Goal: Navigation & Orientation: Find specific page/section

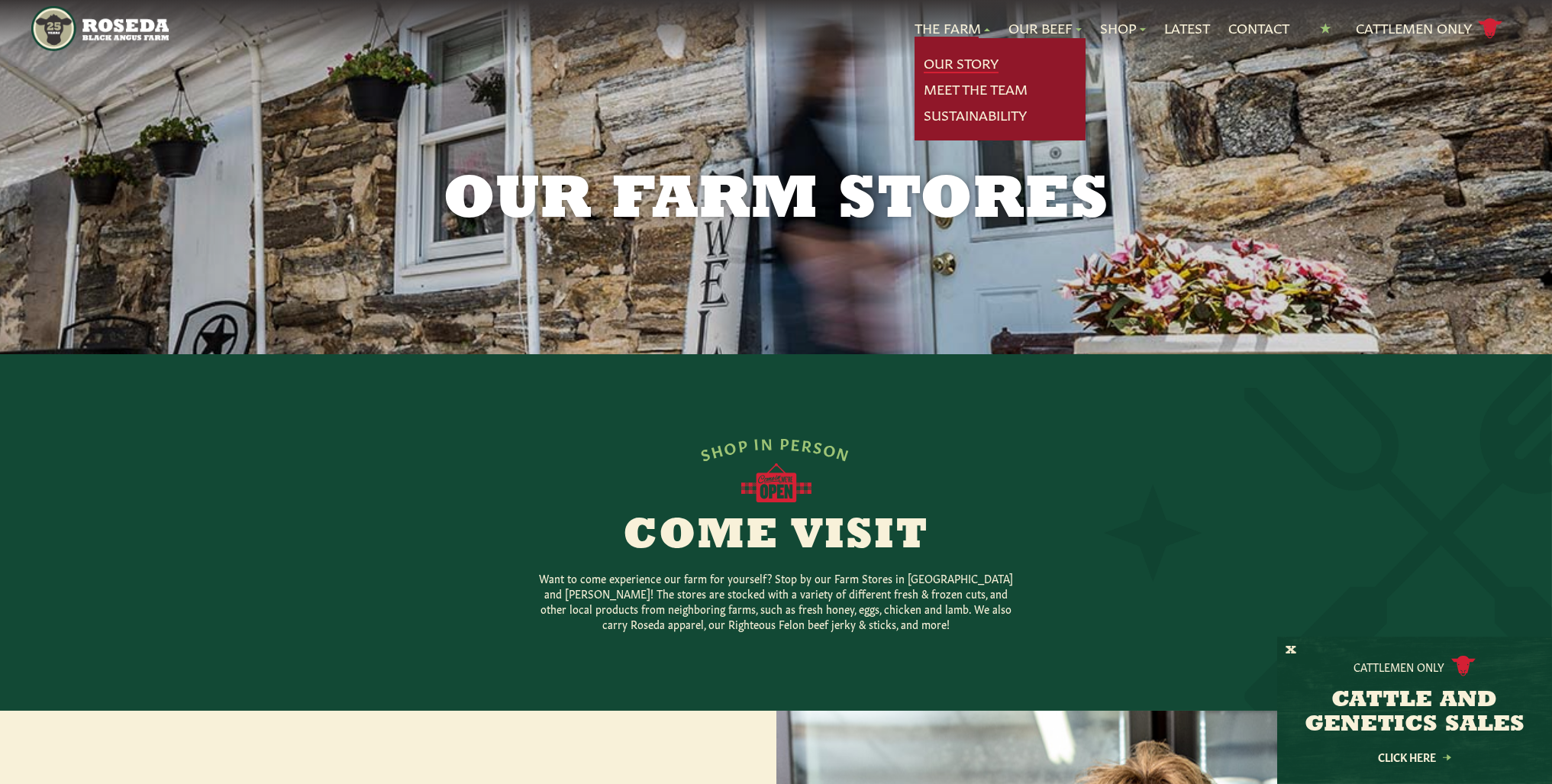
click at [953, 60] on link "Our Story" at bounding box center [961, 64] width 74 height 20
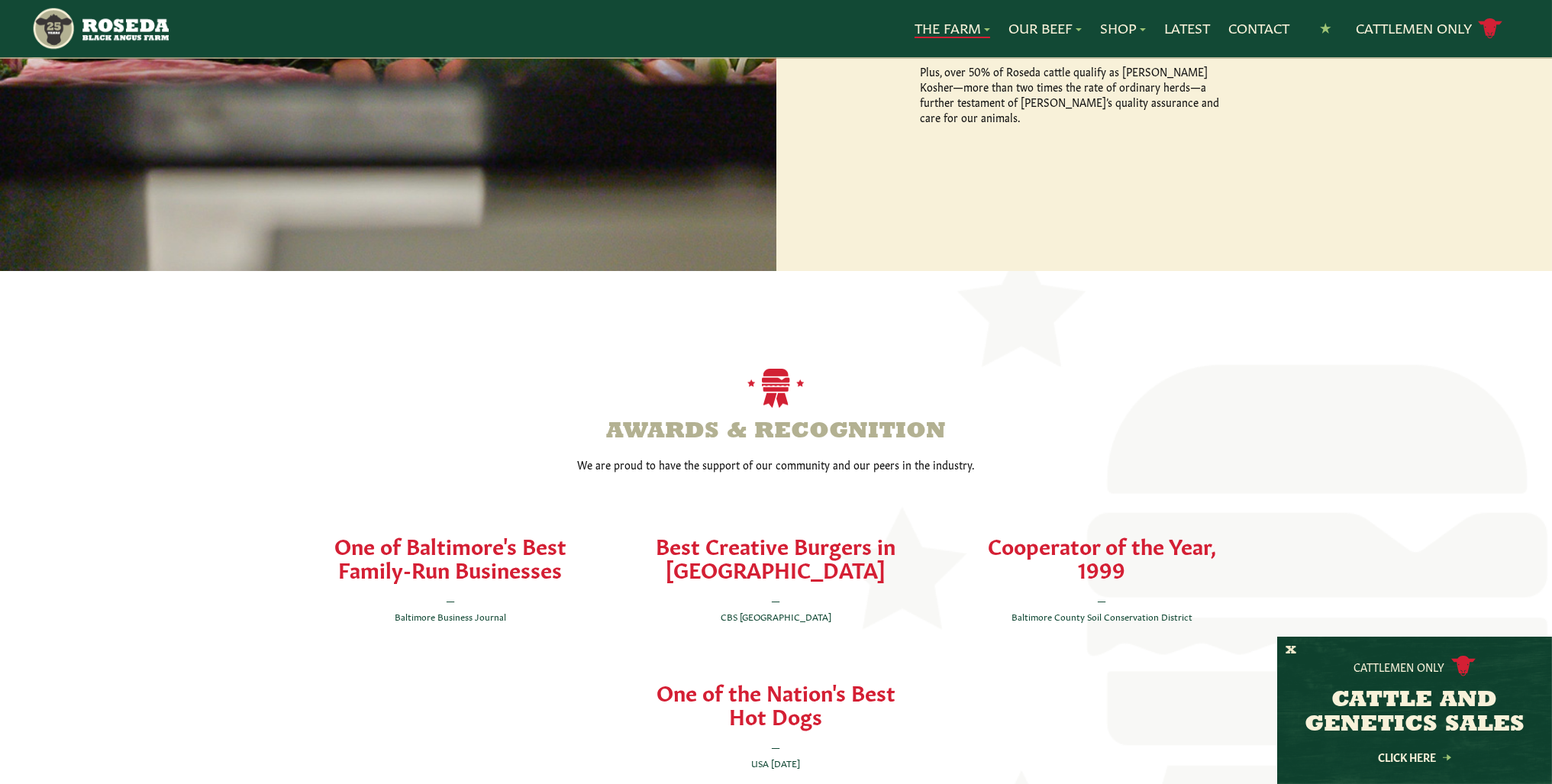
scroll to position [2823, 0]
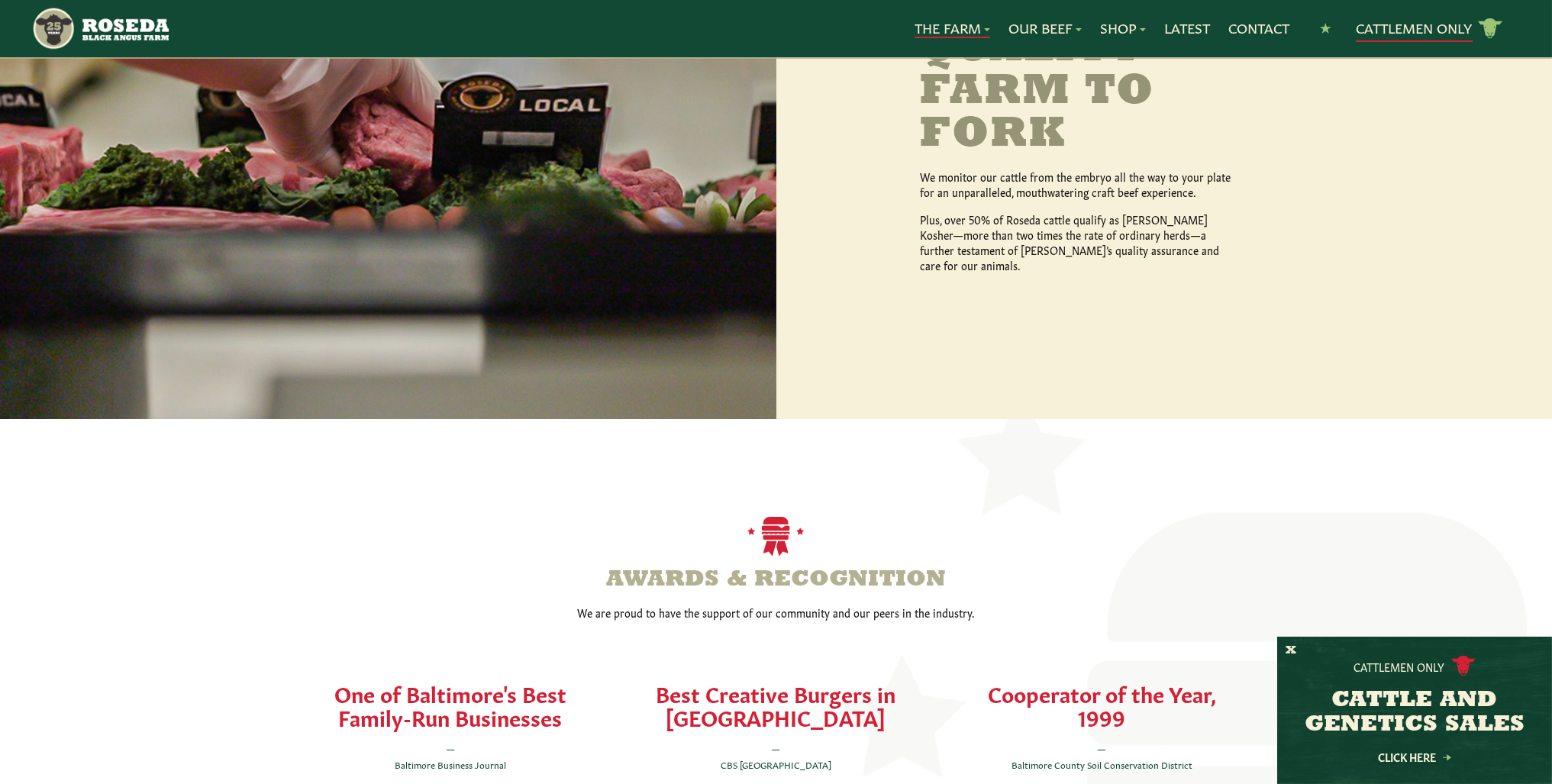
click at [1410, 25] on link "Cattlemen Only cattle icon copy Created with Sketch." at bounding box center [1429, 28] width 147 height 27
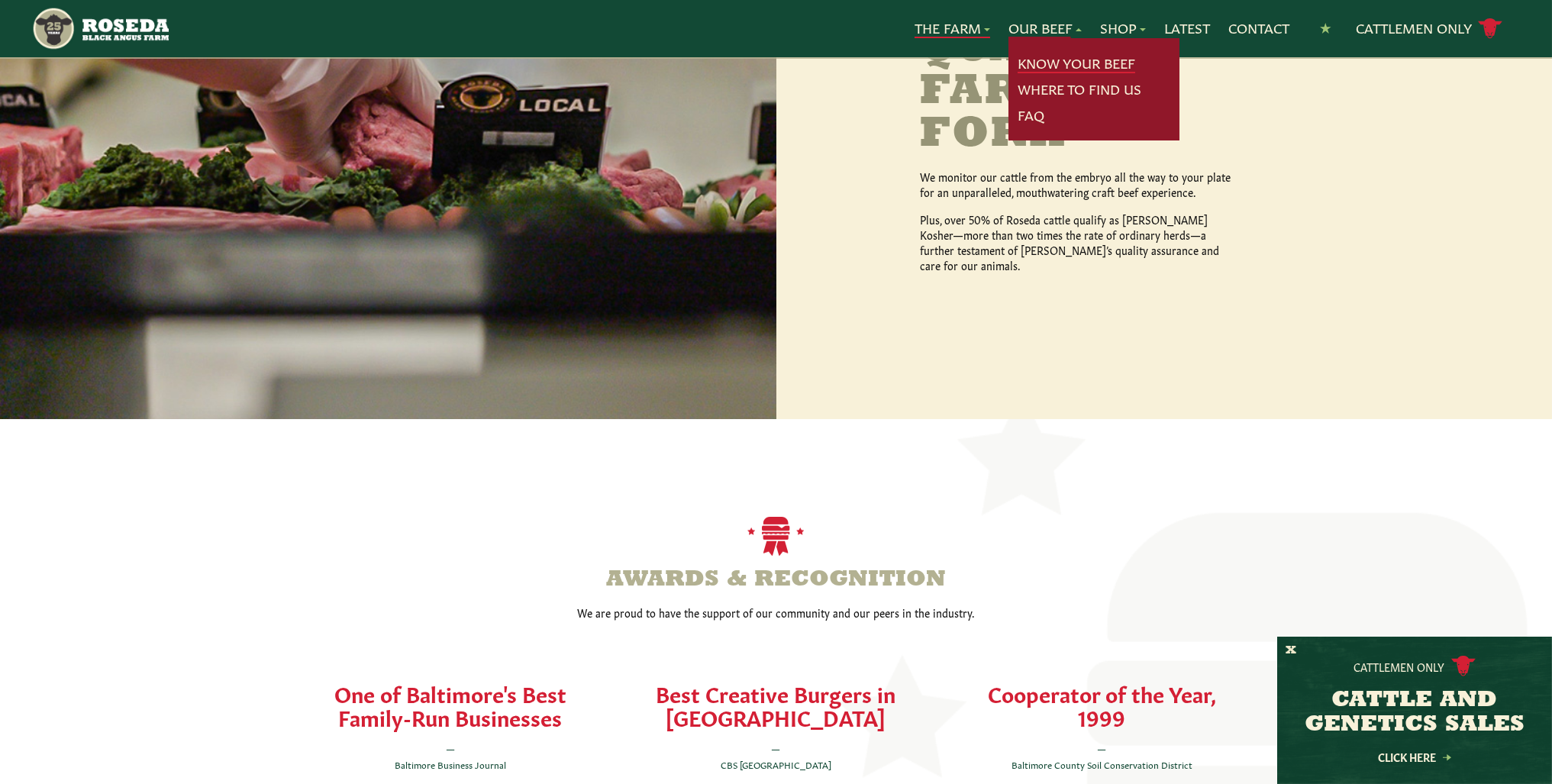
click at [1037, 62] on link "Know Your Beef" at bounding box center [1076, 64] width 117 height 20
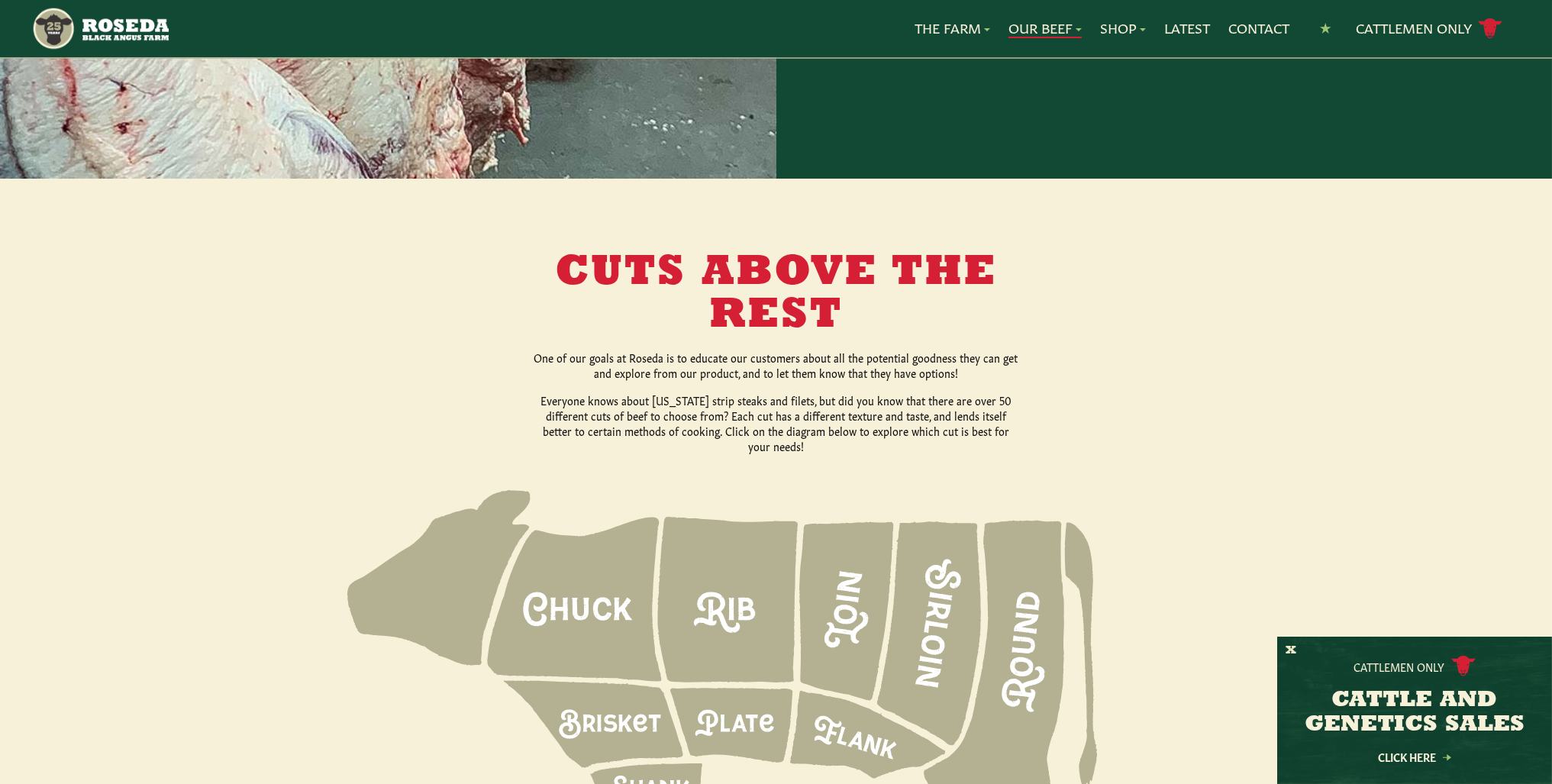
scroll to position [1678, 0]
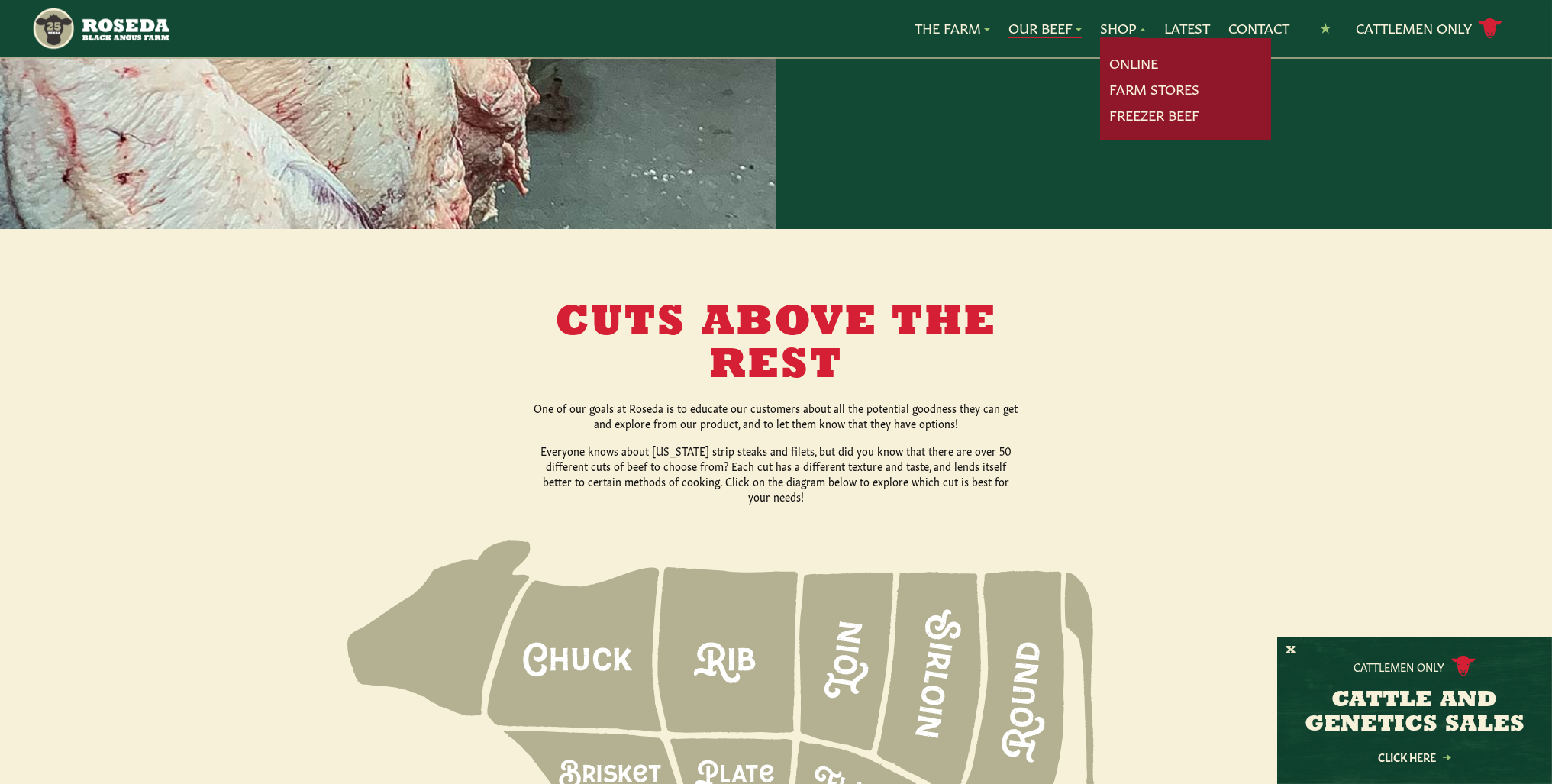
click at [1118, 30] on link "Shop" at bounding box center [1123, 28] width 46 height 20
click at [1121, 59] on link "Online" at bounding box center [1134, 64] width 49 height 20
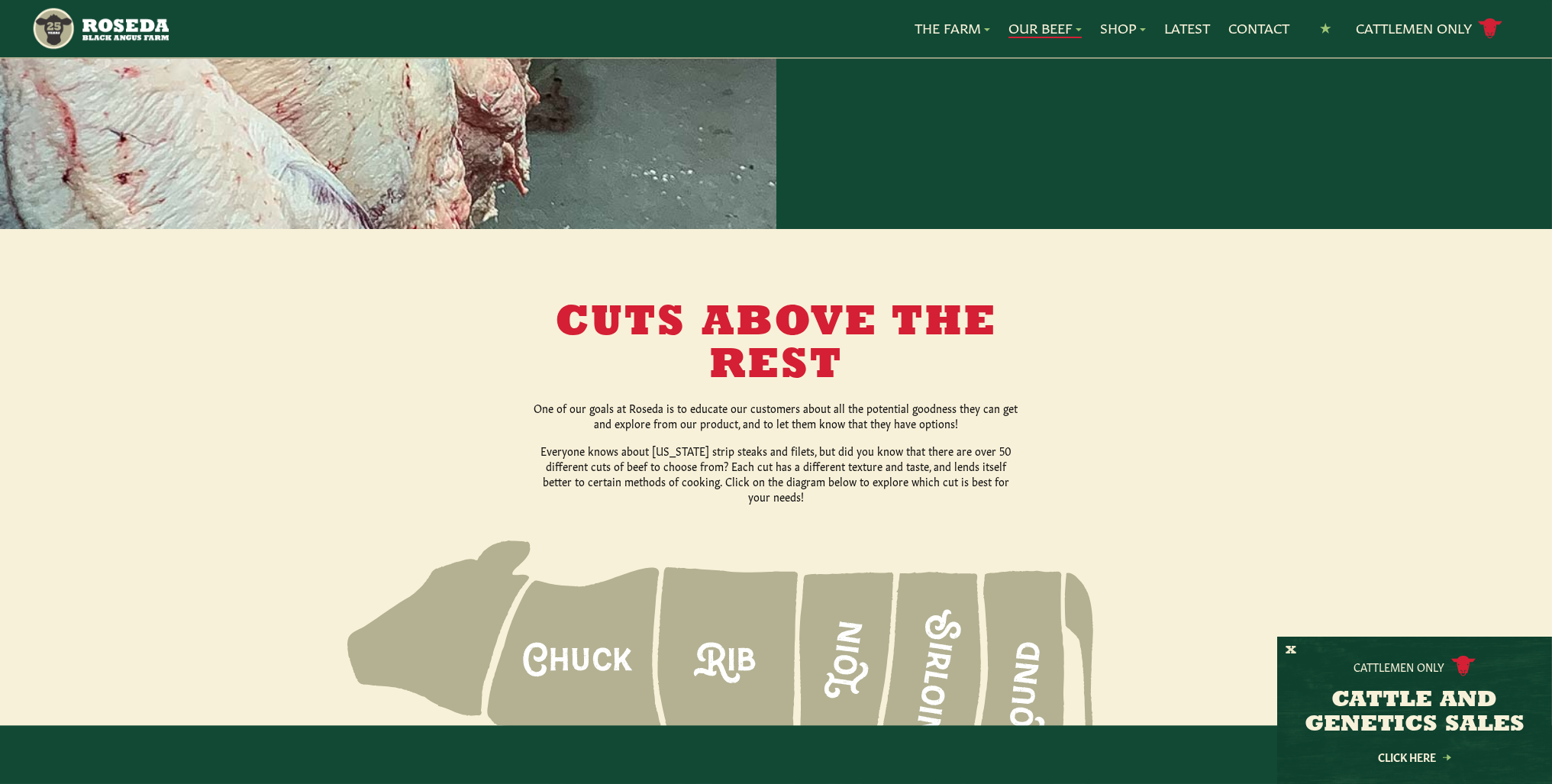
scroll to position [2823, 0]
